Goal: Browse casually: Explore the website without a specific task or goal

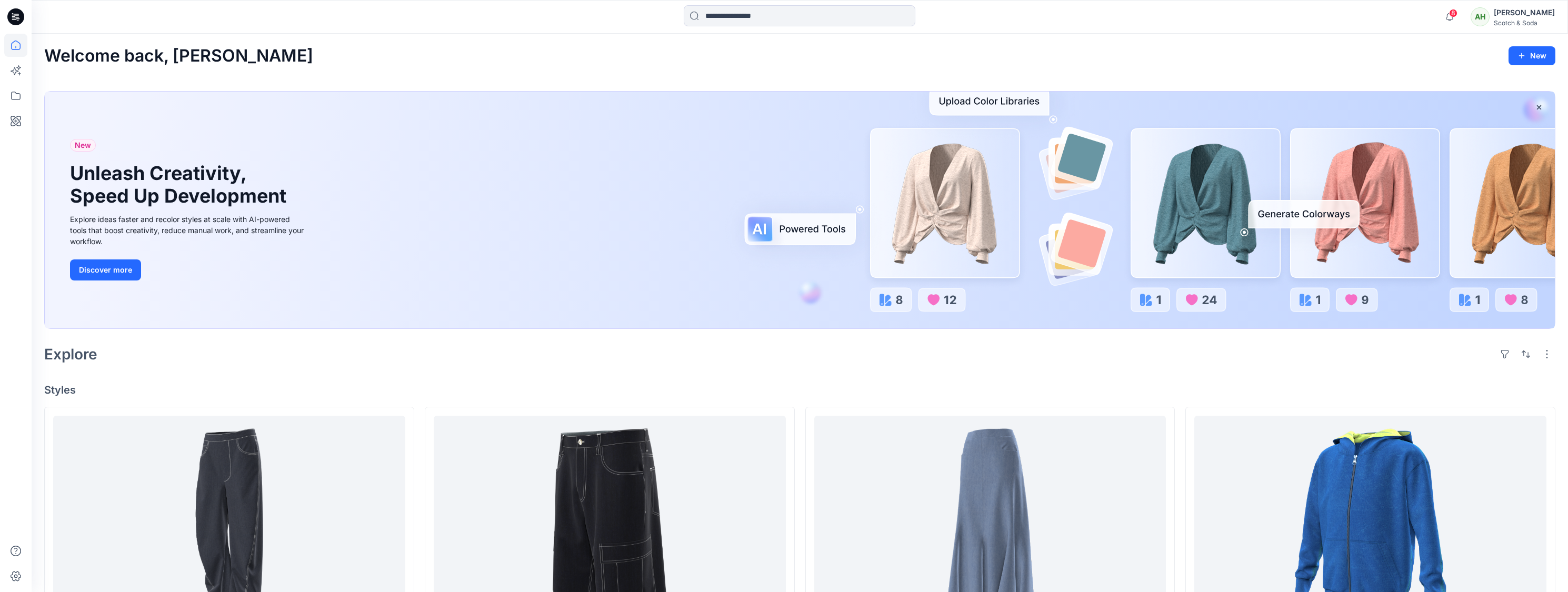
scroll to position [257, 0]
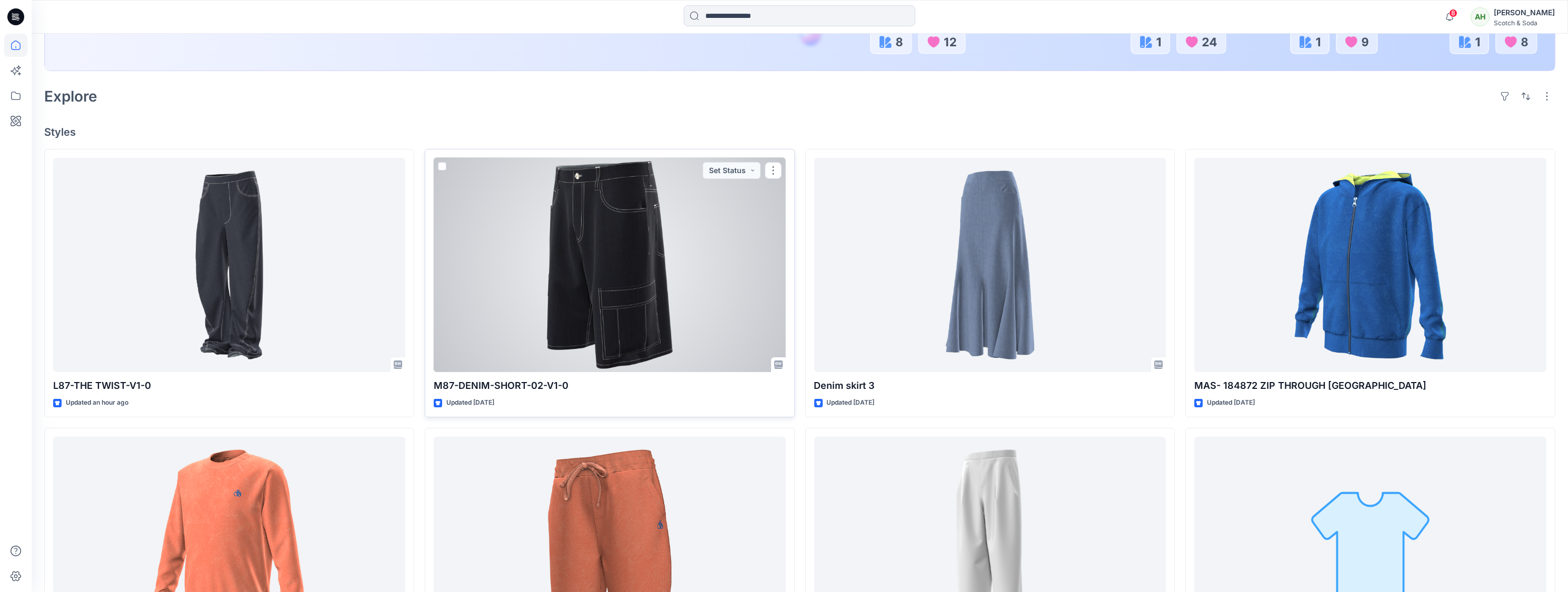
click at [623, 284] on div at bounding box center [609, 265] width 352 height 215
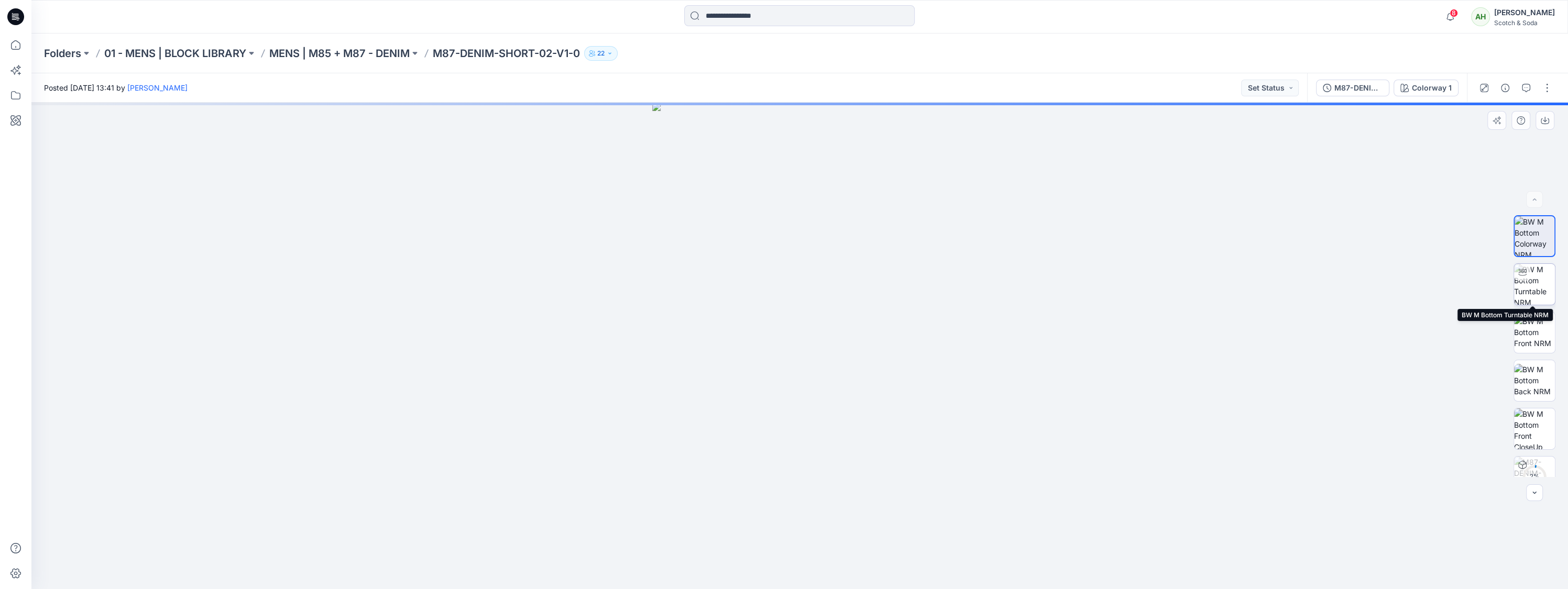
click at [1534, 281] on img at bounding box center [1534, 284] width 41 height 41
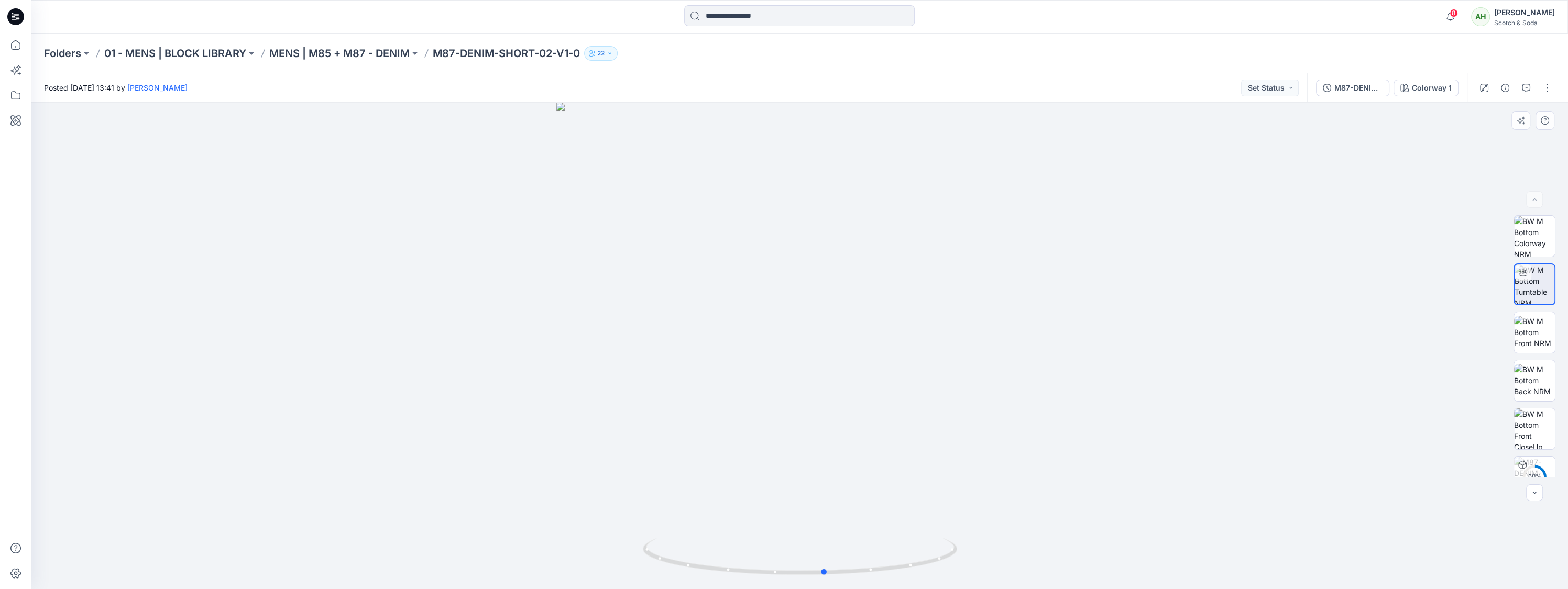
drag, startPoint x: 1053, startPoint y: 385, endPoint x: 796, endPoint y: 414, distance: 258.6
click at [796, 414] on div at bounding box center [799, 345] width 1537 height 486
click at [1534, 421] on img at bounding box center [1534, 429] width 41 height 41
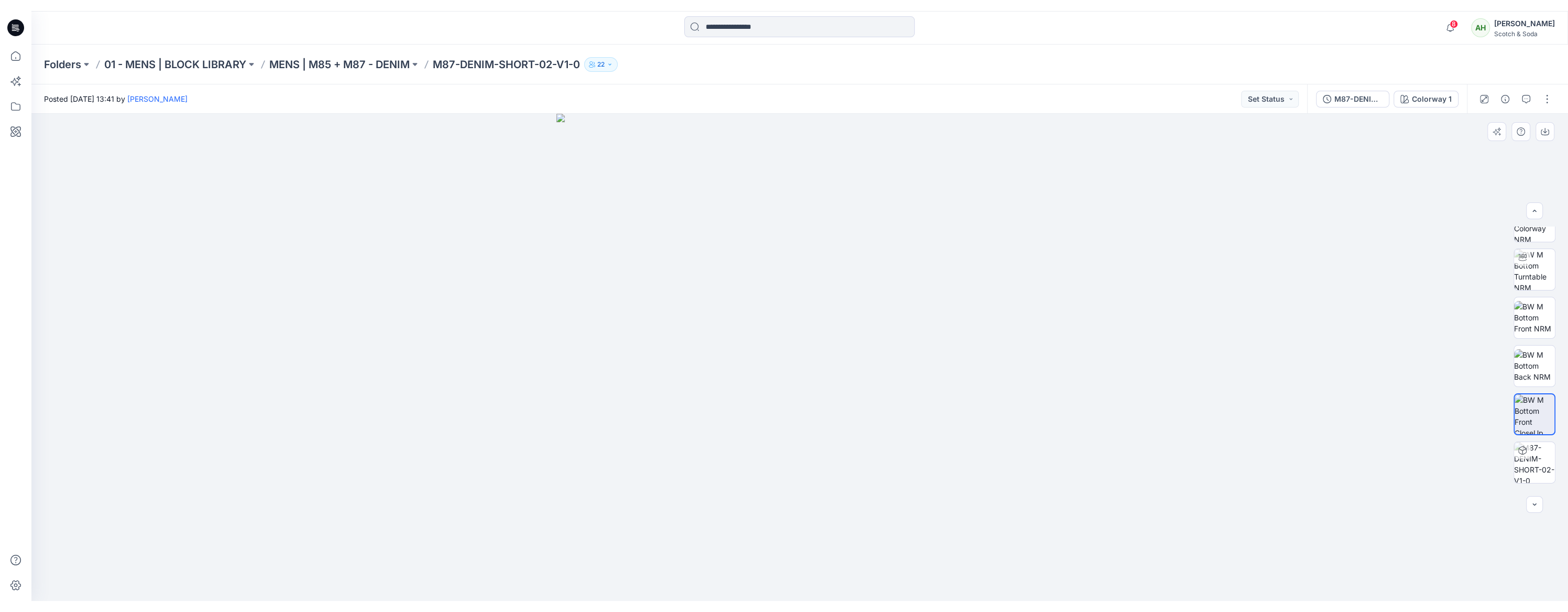
scroll to position [29, 0]
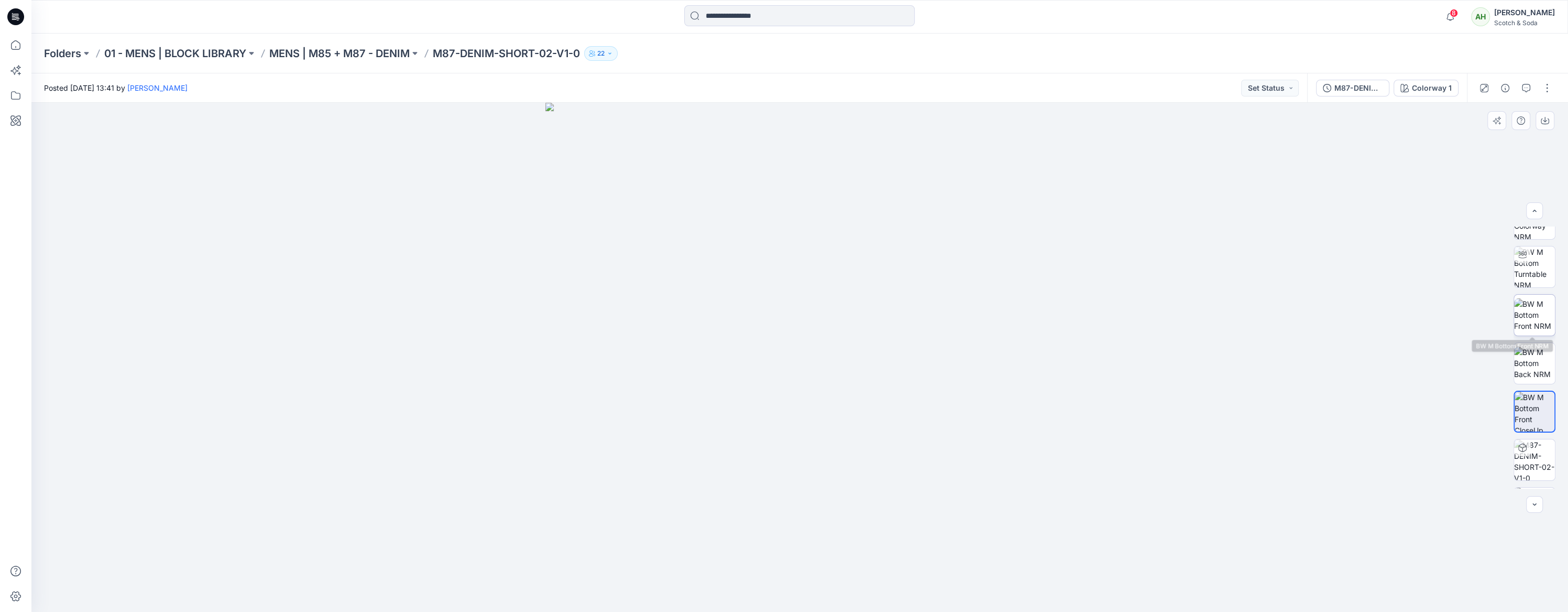
click at [1521, 303] on img at bounding box center [1534, 315] width 41 height 33
click at [1525, 367] on img at bounding box center [1534, 363] width 41 height 33
click at [1533, 242] on img at bounding box center [1534, 248] width 41 height 41
drag, startPoint x: 1523, startPoint y: 293, endPoint x: 1484, endPoint y: 293, distance: 39.0
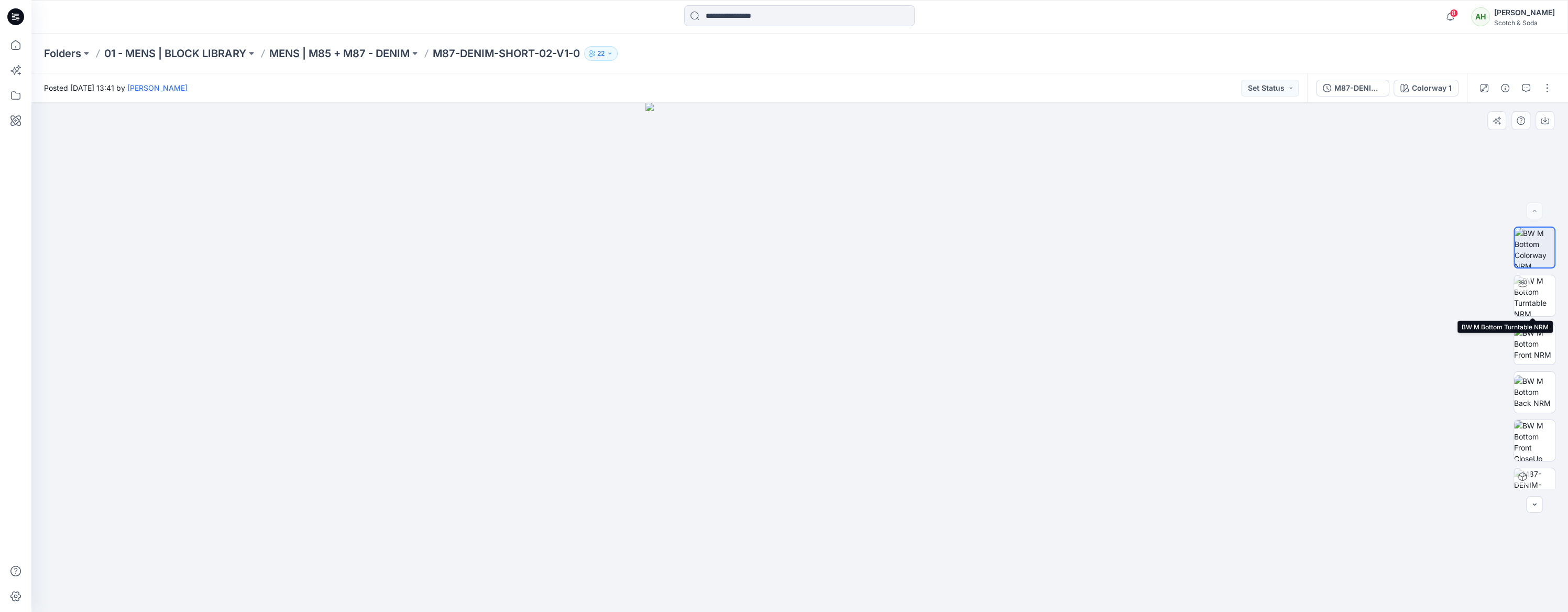
click at [1523, 293] on img at bounding box center [1534, 295] width 41 height 41
drag, startPoint x: 997, startPoint y: 312, endPoint x: 933, endPoint y: 313, distance: 64.0
click at [933, 313] on div at bounding box center [799, 357] width 1537 height 509
drag, startPoint x: 982, startPoint y: 323, endPoint x: 889, endPoint y: 333, distance: 93.5
click at [889, 333] on div at bounding box center [799, 357] width 1537 height 509
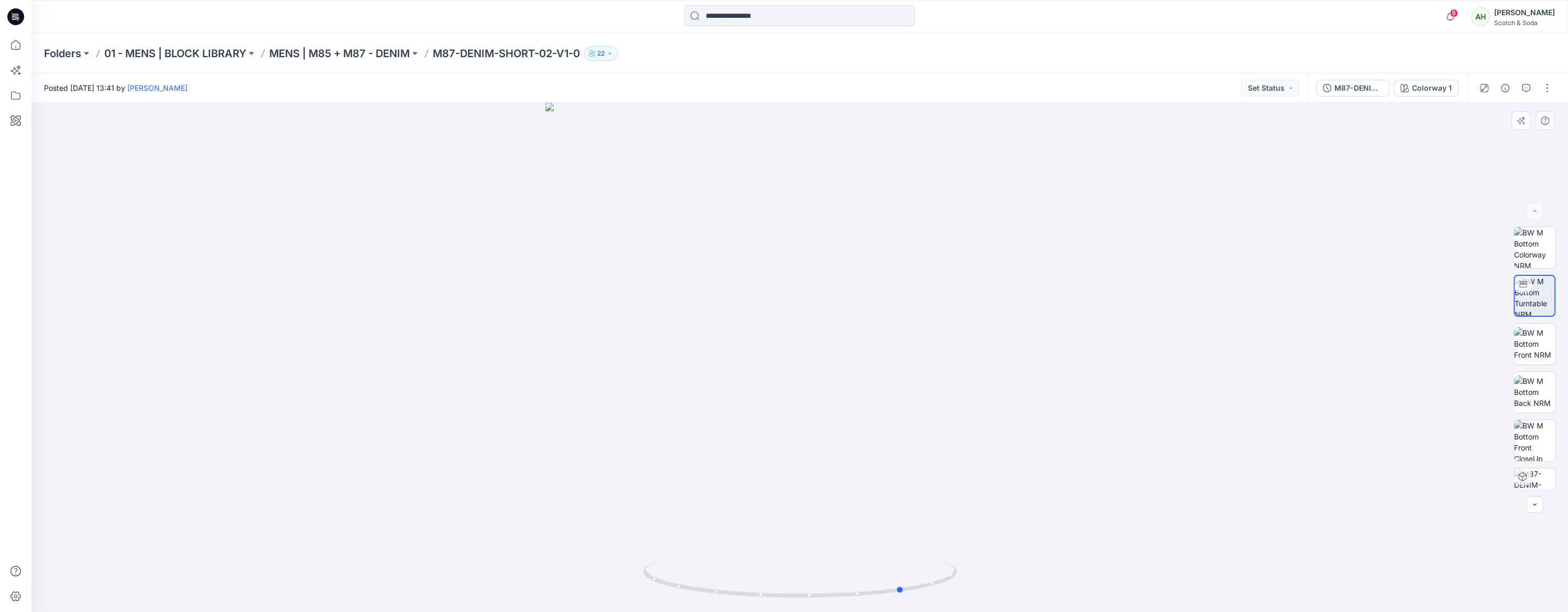
drag, startPoint x: 982, startPoint y: 310, endPoint x: 942, endPoint y: 315, distance: 40.3
click at [942, 315] on div at bounding box center [799, 357] width 1537 height 509
drag, startPoint x: 940, startPoint y: 288, endPoint x: 865, endPoint y: 300, distance: 76.0
click at [865, 300] on div at bounding box center [799, 357] width 1537 height 509
